Goal: Transaction & Acquisition: Purchase product/service

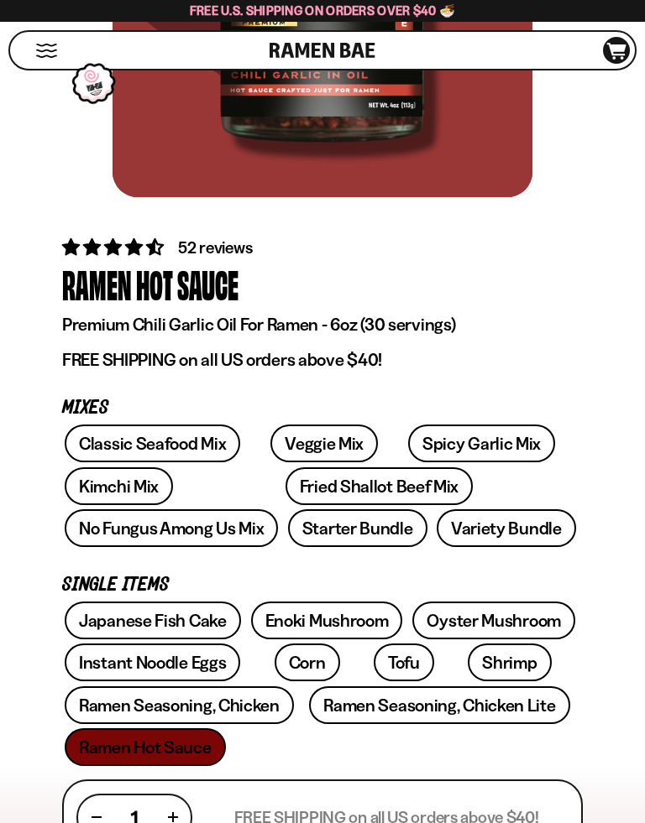
scroll to position [372, 0]
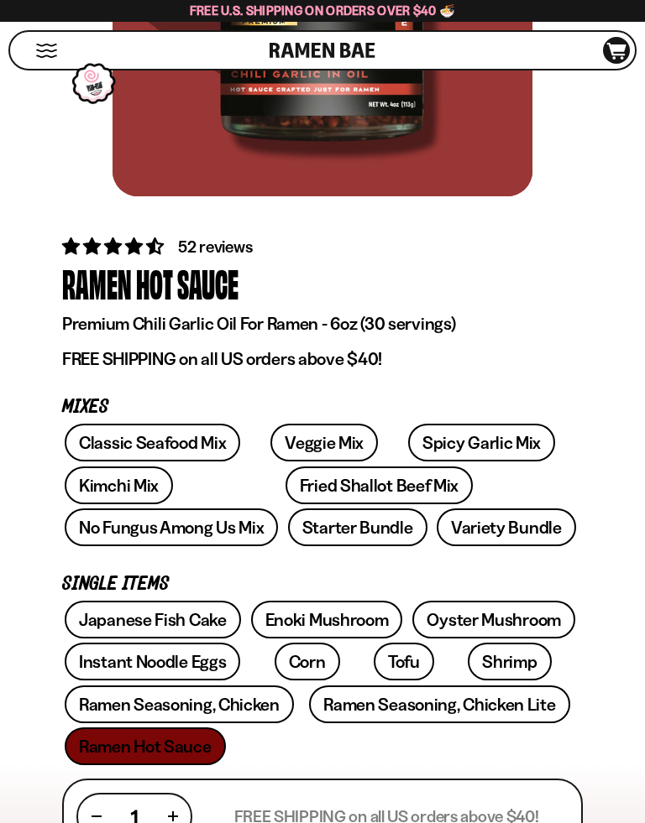
type input "**********"
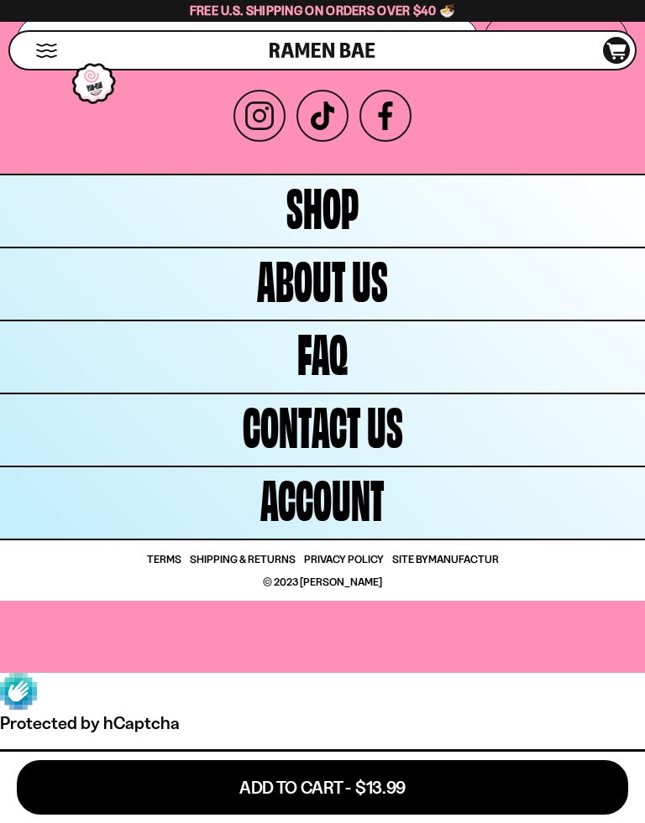
scroll to position [7859, 0]
click at [337, 232] on span "Shop" at bounding box center [322, 205] width 72 height 54
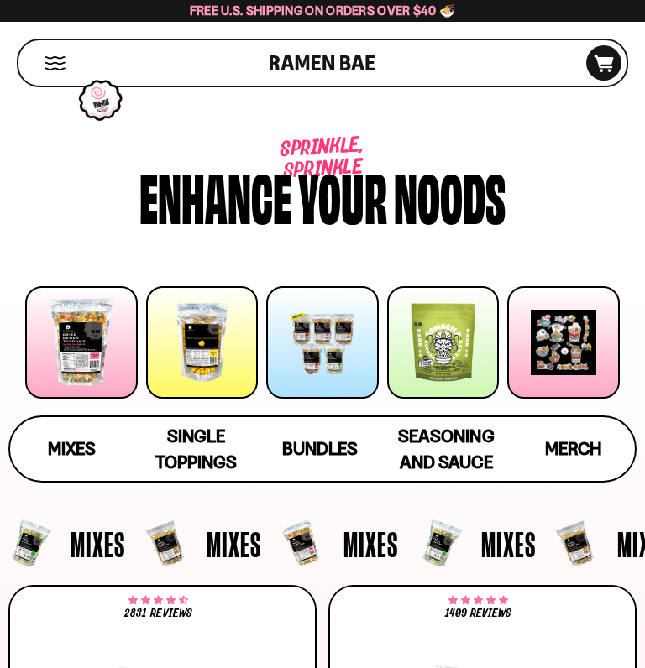
click at [90, 336] on div at bounding box center [81, 342] width 112 height 112
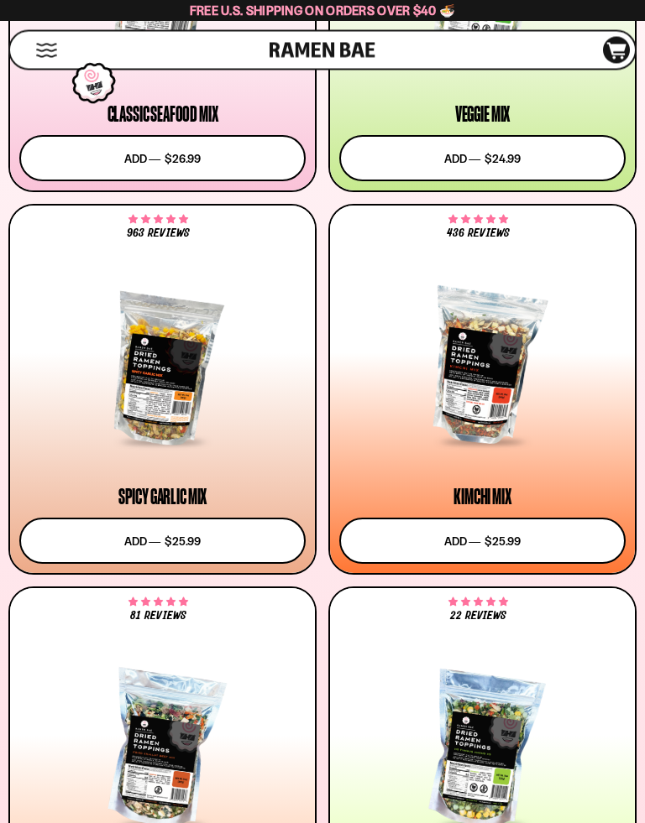
scroll to position [763, 0]
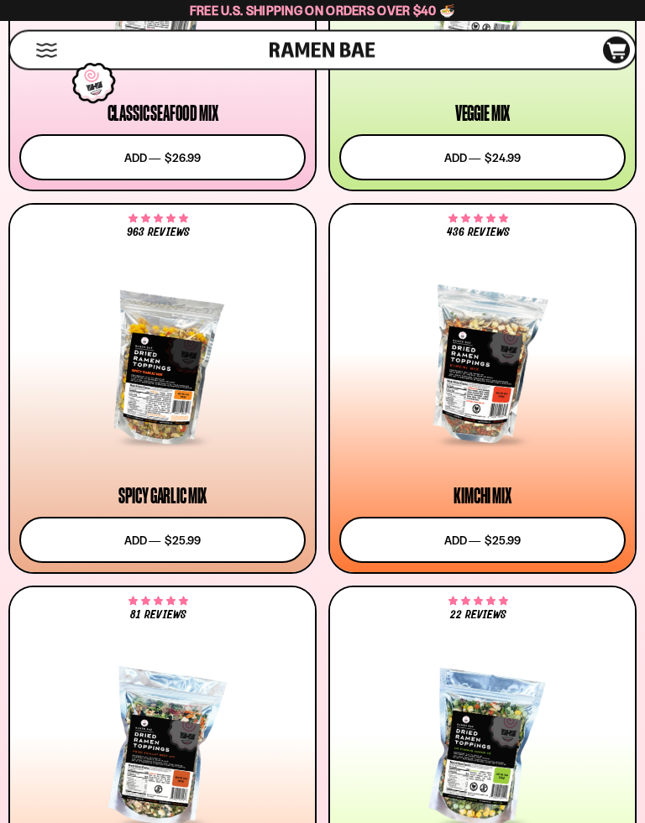
click at [595, 386] on div at bounding box center [482, 367] width 286 height 153
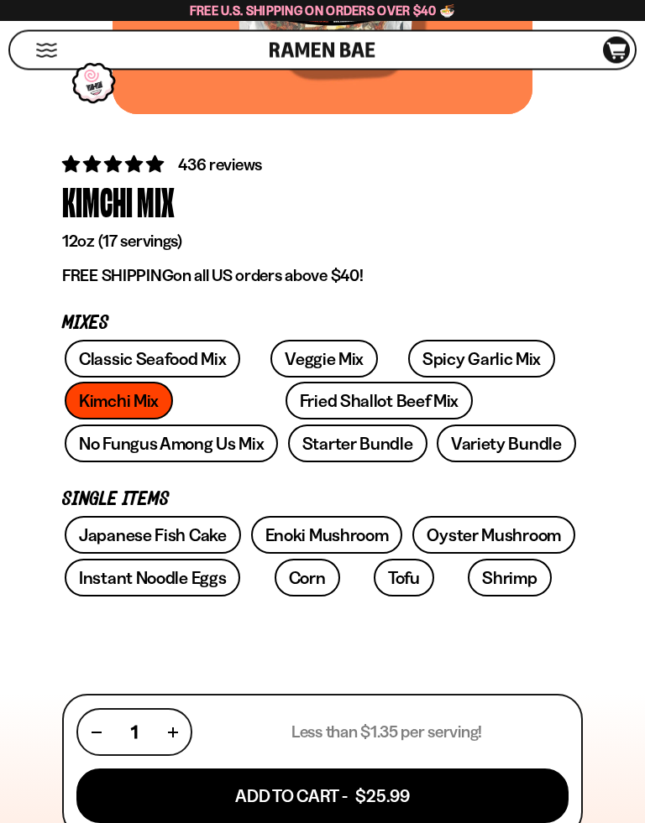
scroll to position [620, 0]
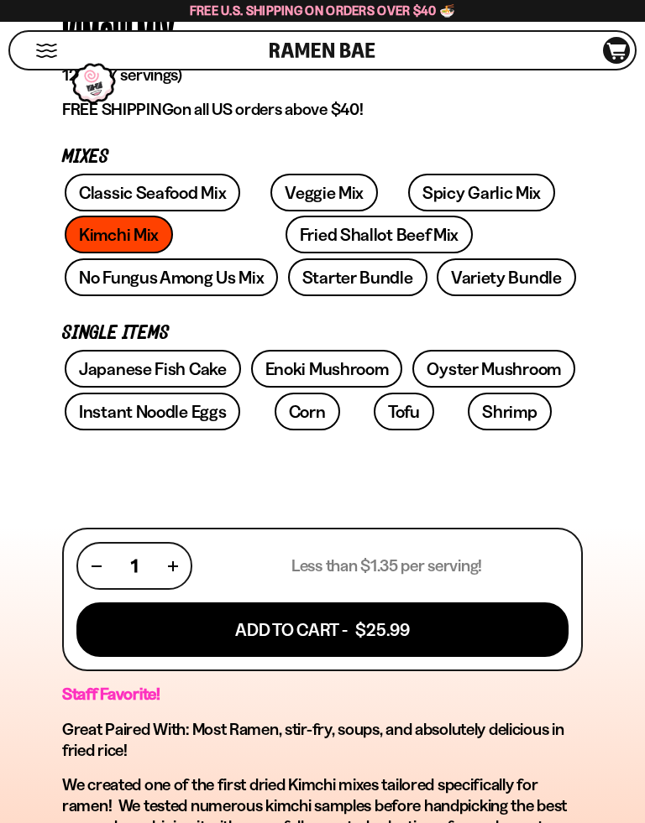
click at [562, 300] on div "Classic Seafood Mix Veggie Mix Spicy Garlic Mix Kimchi Mix Fried Shallot Beef M…" at bounding box center [322, 238] width 520 height 128
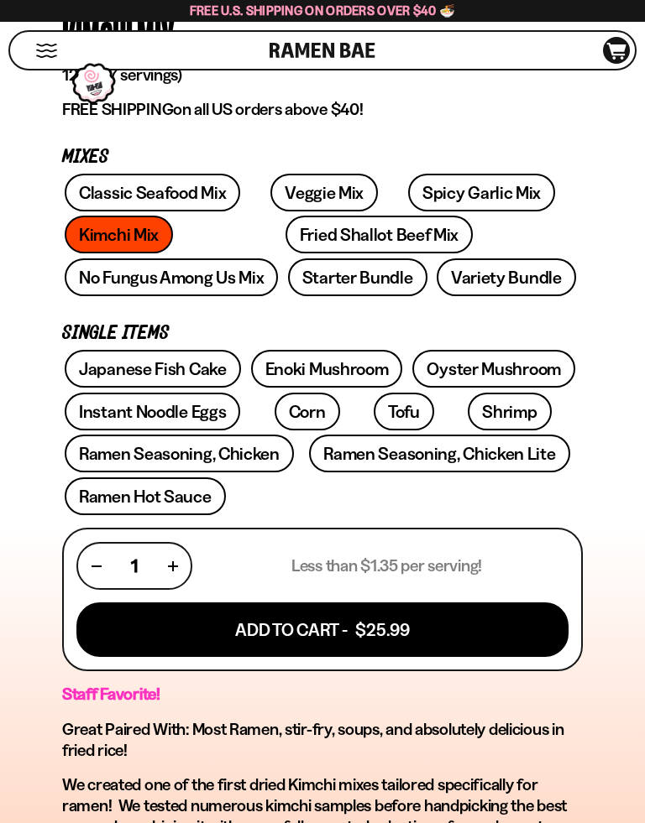
click at [173, 562] on button "button" at bounding box center [172, 565] width 9 height 9
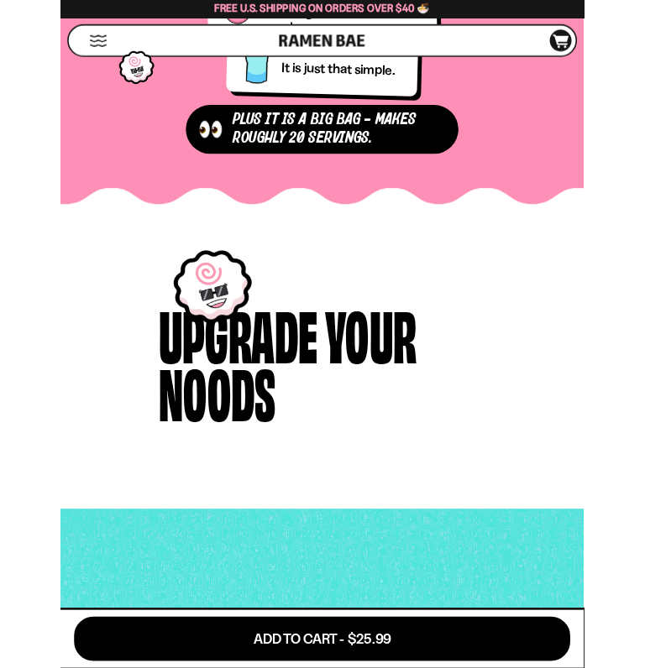
scroll to position [2573, 0]
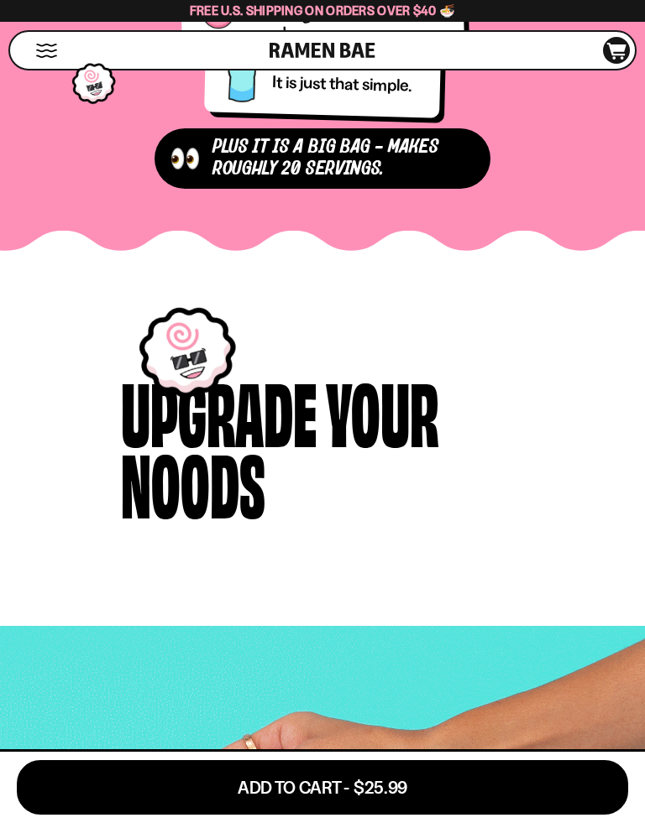
click at [396, 667] on button "Add To Cart - $25.99" at bounding box center [322, 787] width 611 height 55
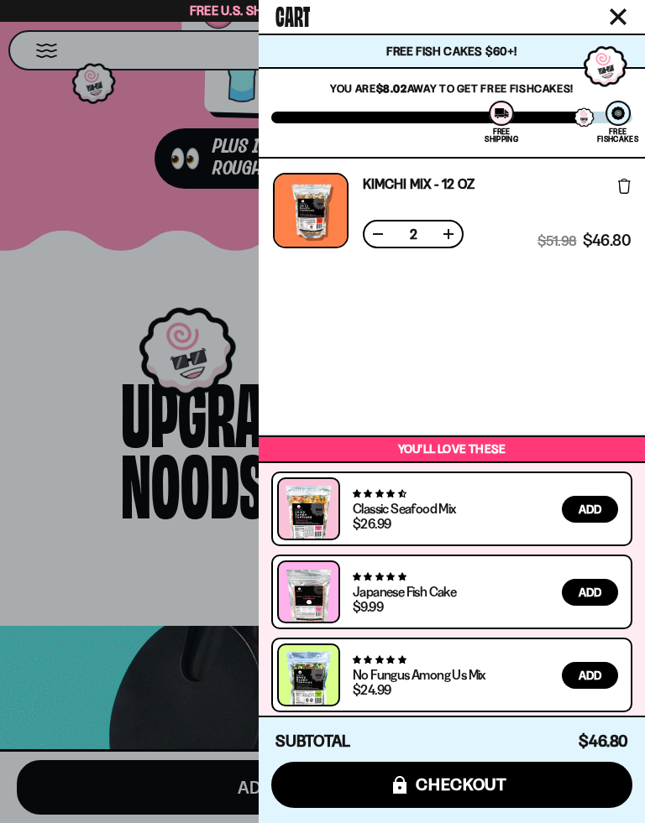
click at [511, 667] on button "icons8-lock checkout" at bounding box center [451, 785] width 361 height 46
